Goal: Entertainment & Leisure: Consume media (video, audio)

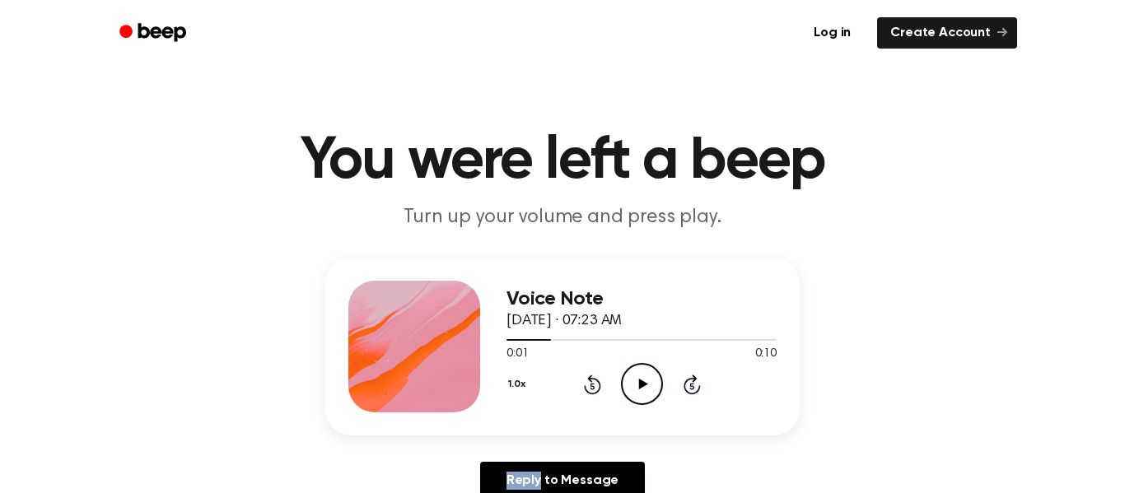
click at [630, 380] on icon "Play Audio" at bounding box center [642, 384] width 42 height 42
click at [645, 398] on icon "Play Audio" at bounding box center [642, 384] width 42 height 42
click at [659, 378] on icon "Play Audio" at bounding box center [642, 384] width 42 height 42
click at [612, 368] on div "1.0x Rewind 5 seconds Play Audio Skip 5 seconds" at bounding box center [641, 384] width 270 height 42
click at [626, 376] on icon "Play Audio" at bounding box center [642, 384] width 42 height 42
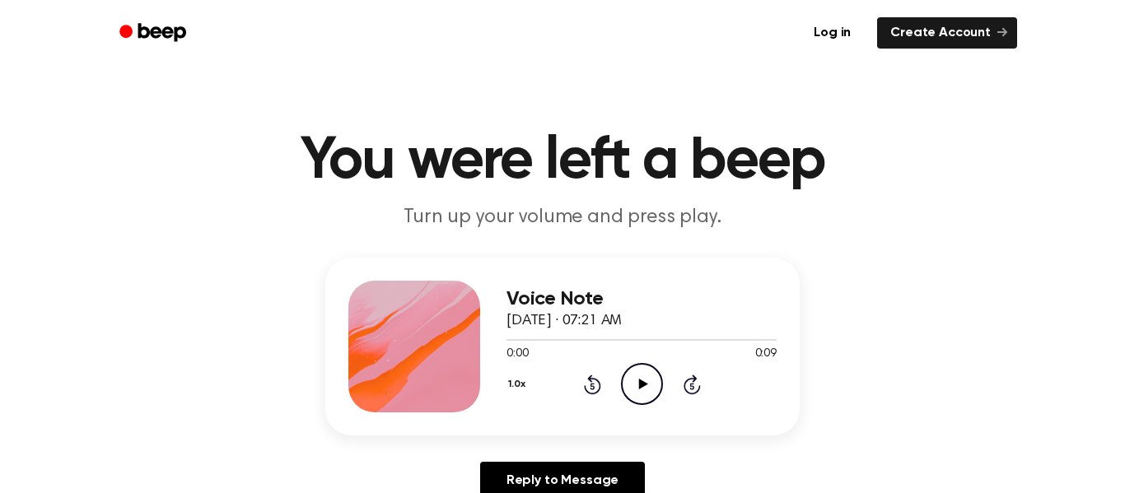
click at [636, 381] on icon "Play Audio" at bounding box center [642, 384] width 42 height 42
click at [649, 379] on icon "Play Audio" at bounding box center [642, 384] width 42 height 42
click at [645, 398] on icon "Play Audio" at bounding box center [642, 384] width 42 height 42
click at [637, 394] on icon "Play Audio" at bounding box center [642, 384] width 42 height 42
click at [636, 379] on icon "Play Audio" at bounding box center [642, 384] width 42 height 42
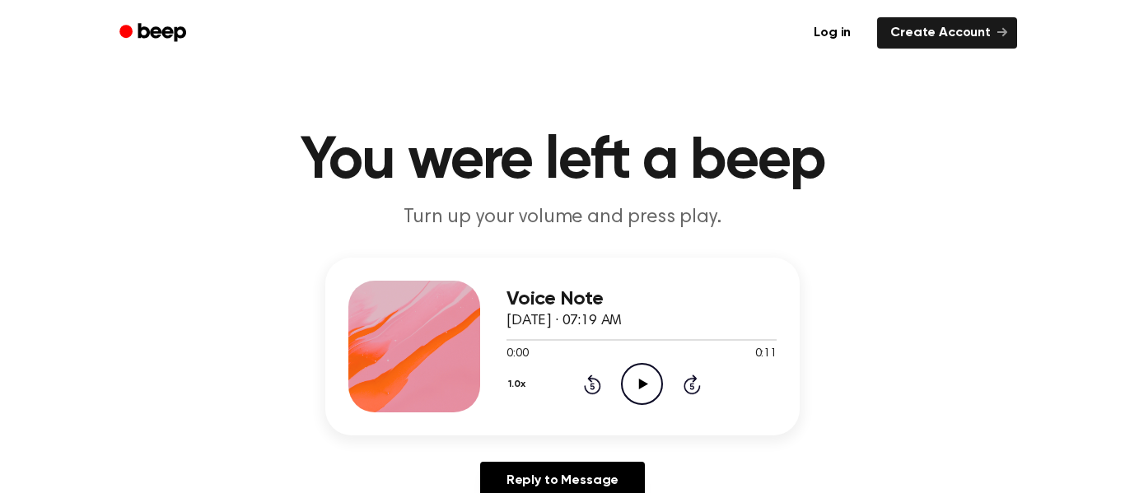
click at [641, 386] on icon at bounding box center [642, 384] width 9 height 11
click at [655, 385] on icon "Play Audio" at bounding box center [642, 384] width 42 height 42
click at [628, 380] on icon "Play Audio" at bounding box center [642, 384] width 42 height 42
click at [642, 390] on icon "Play Audio" at bounding box center [642, 384] width 42 height 42
click at [628, 377] on icon "Play Audio" at bounding box center [642, 384] width 42 height 42
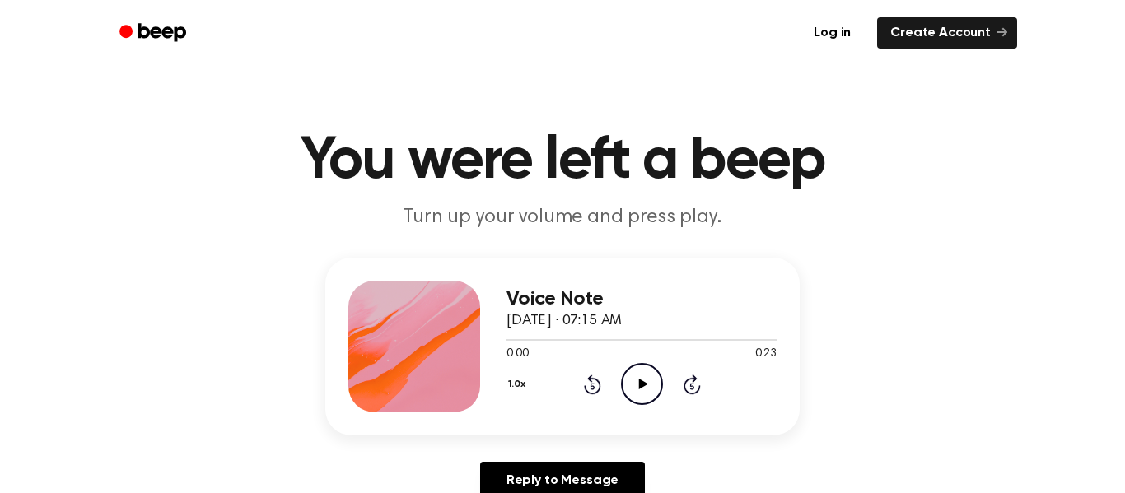
click at [643, 399] on icon "Play Audio" at bounding box center [642, 384] width 42 height 42
click at [626, 394] on icon "Play Audio" at bounding box center [642, 384] width 42 height 42
click at [645, 382] on icon "Play Audio" at bounding box center [642, 384] width 42 height 42
click at [649, 387] on icon "Play Audio" at bounding box center [642, 384] width 42 height 42
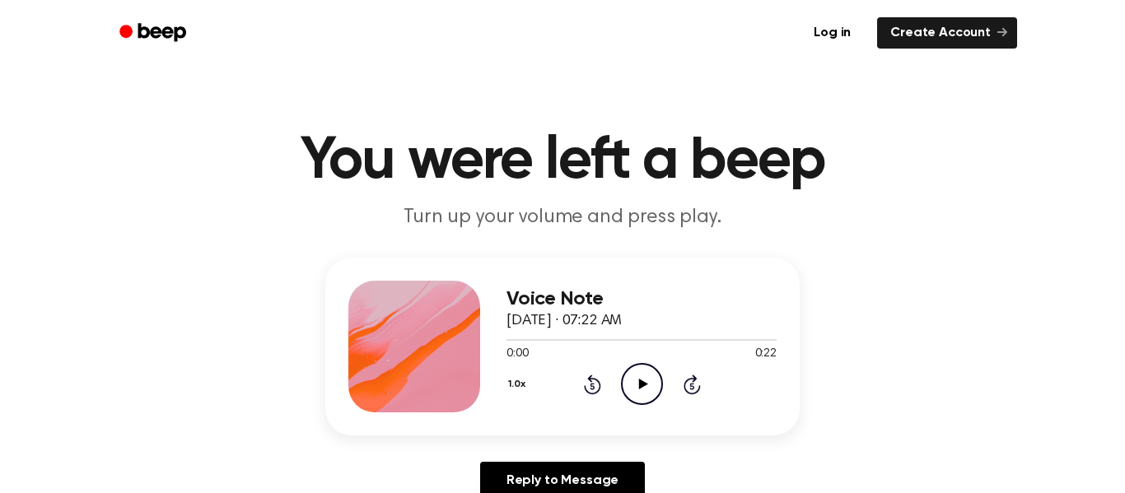
click at [643, 388] on icon "Play Audio" at bounding box center [642, 384] width 42 height 42
click at [632, 392] on icon "Play Audio" at bounding box center [642, 384] width 42 height 42
click at [649, 385] on icon "Play Audio" at bounding box center [642, 384] width 42 height 42
click at [648, 382] on icon "Play Audio" at bounding box center [642, 384] width 42 height 42
